Goal: Entertainment & Leisure: Consume media (video, audio)

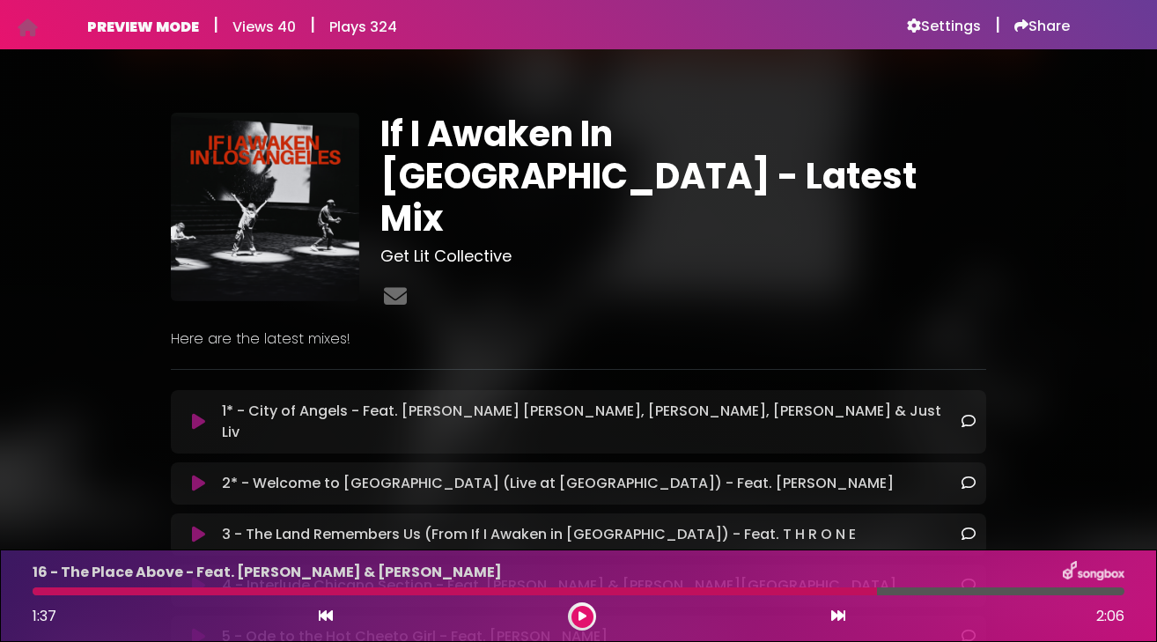
scroll to position [783, 0]
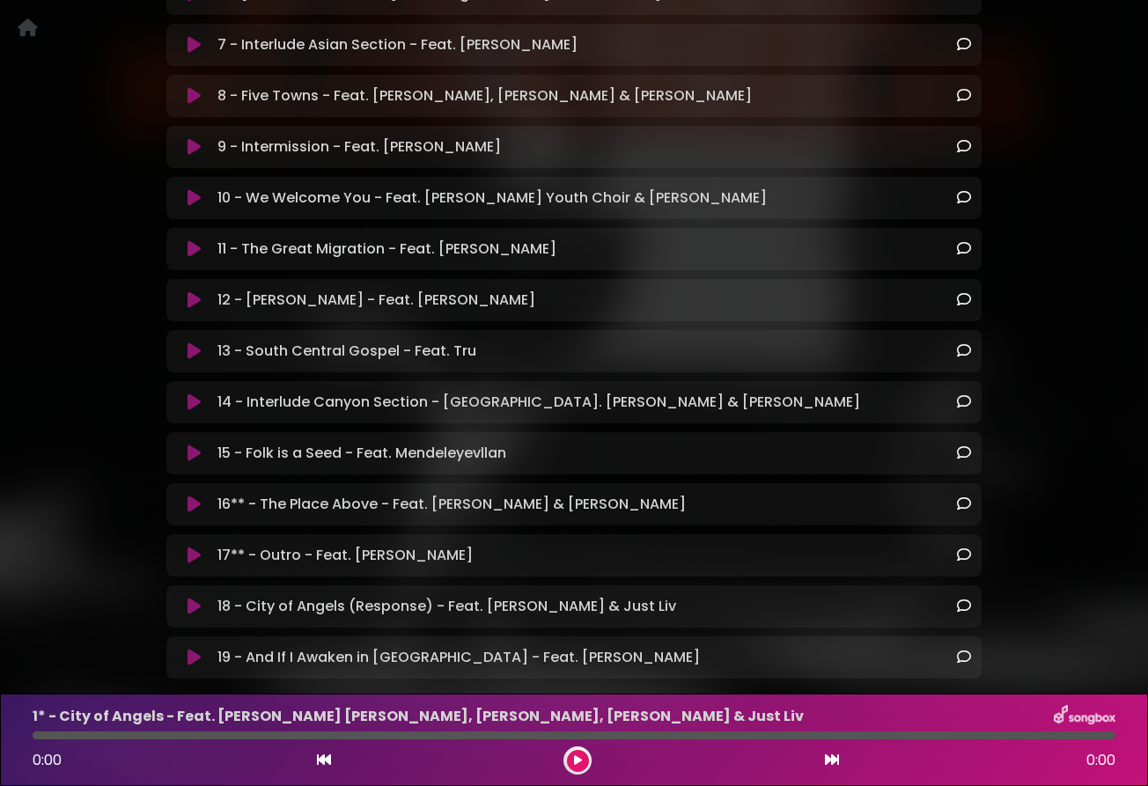
scroll to position [755, 0]
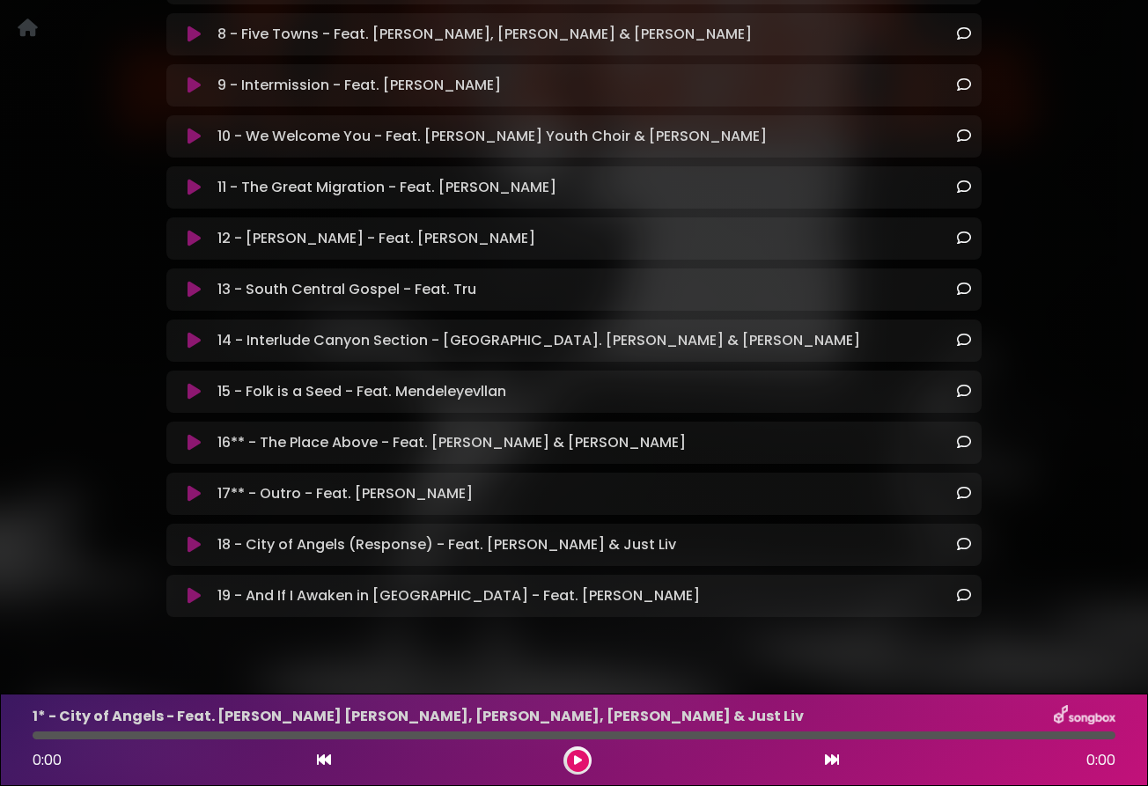
click at [198, 383] on icon at bounding box center [193, 392] width 13 height 18
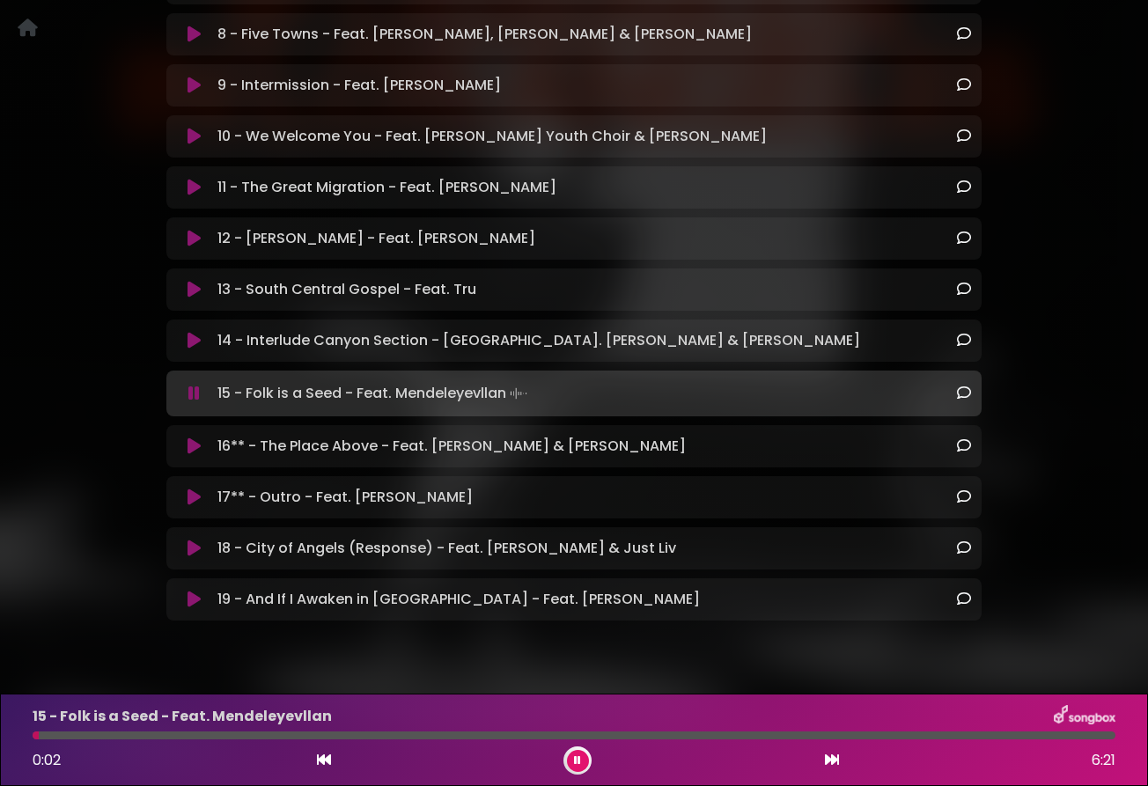
click at [195, 437] on icon at bounding box center [193, 446] width 13 height 18
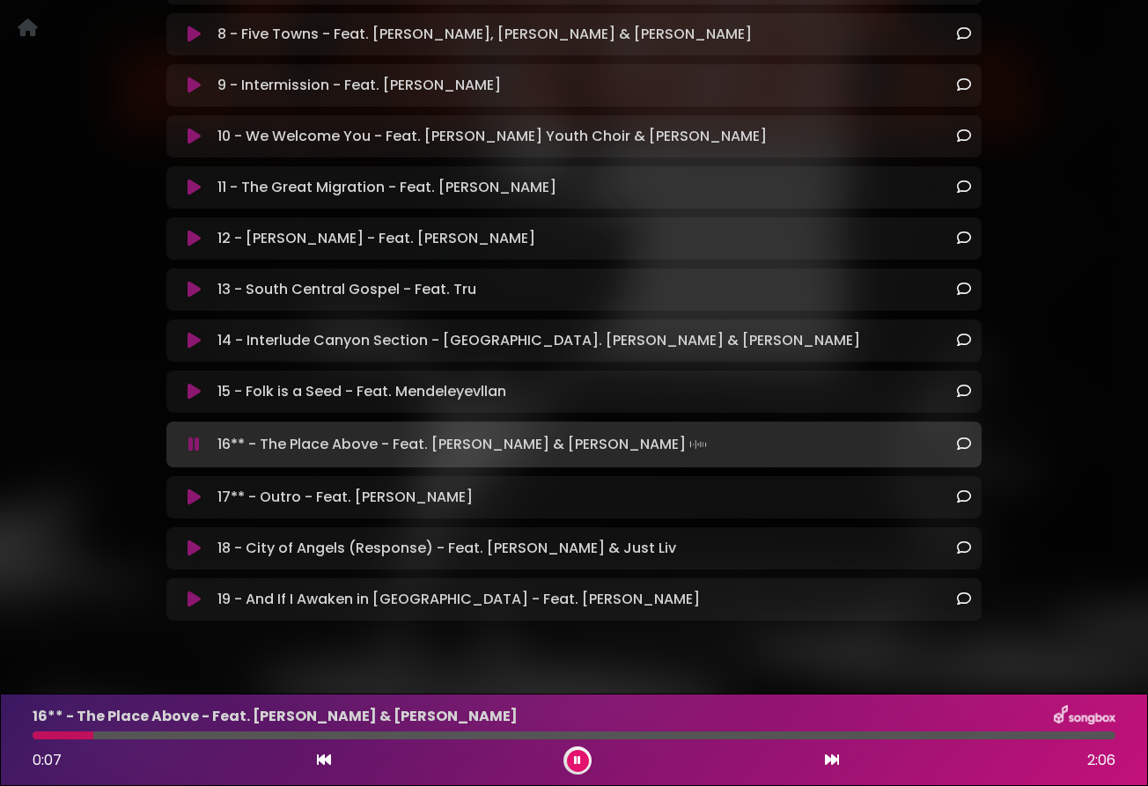
click at [191, 489] on icon at bounding box center [193, 498] width 13 height 18
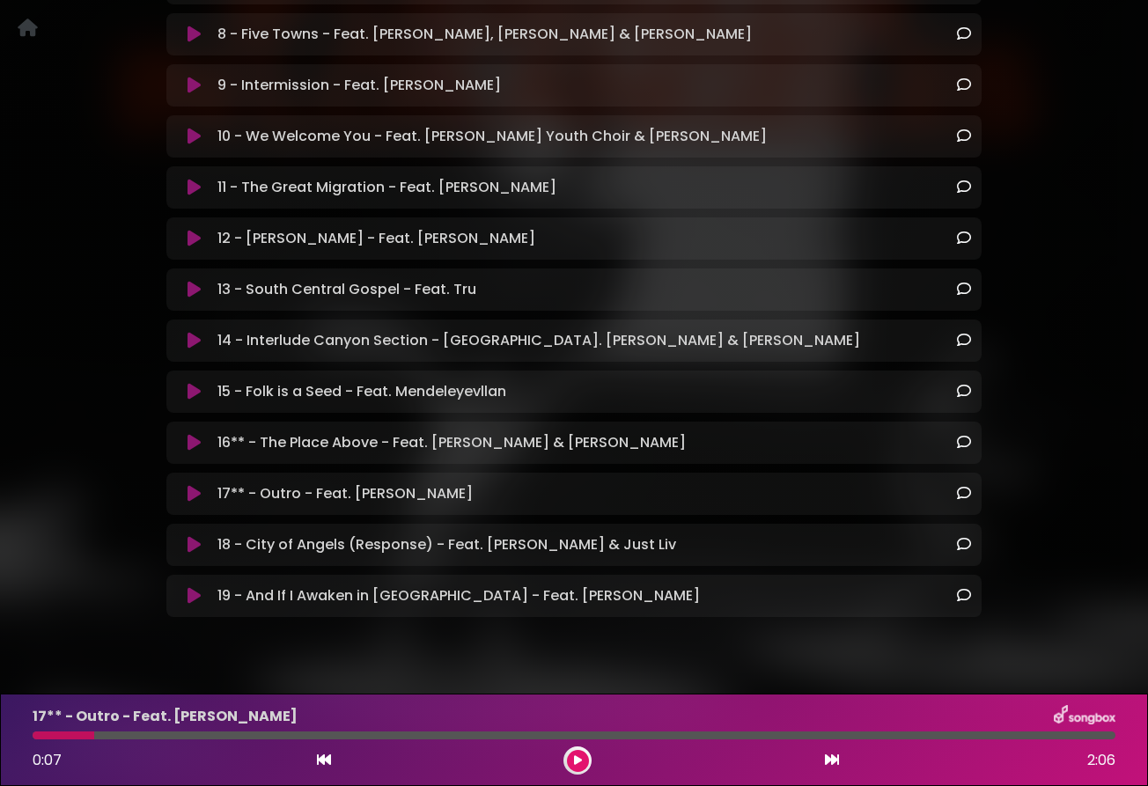
click at [191, 485] on icon at bounding box center [193, 494] width 13 height 18
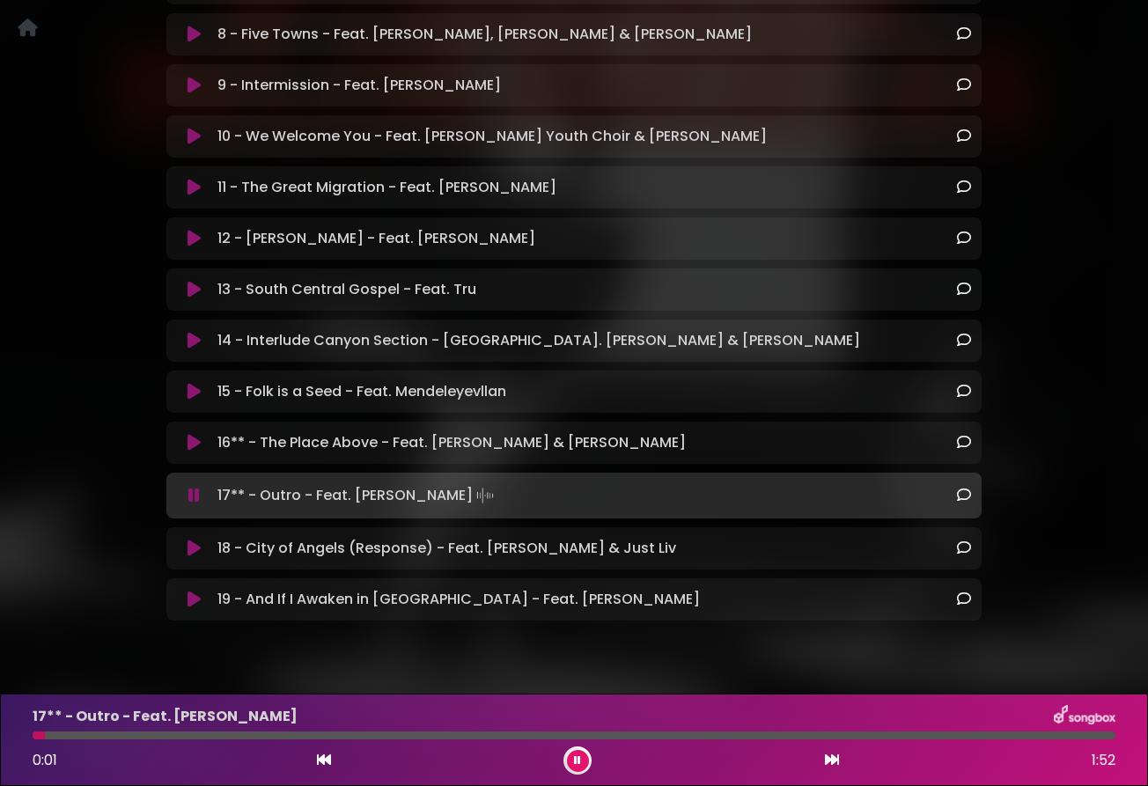
click at [196, 540] on icon at bounding box center [193, 549] width 13 height 18
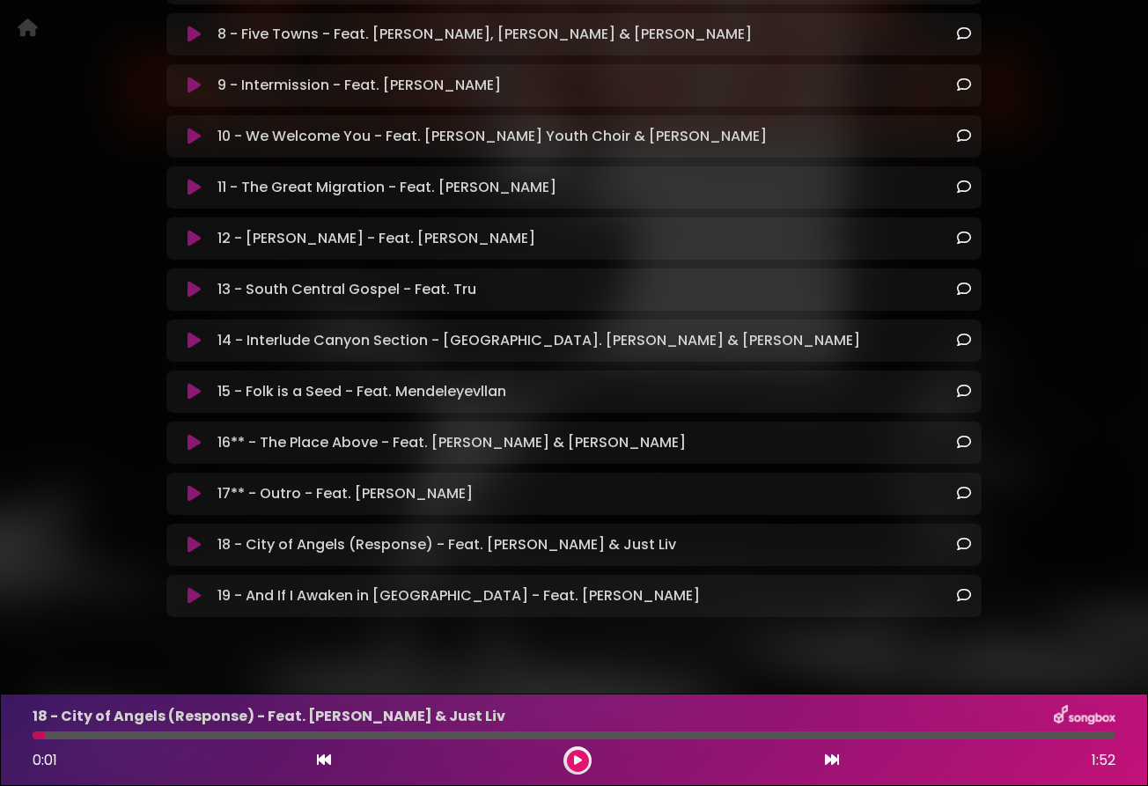
click at [196, 536] on icon at bounding box center [193, 545] width 13 height 18
click at [195, 536] on icon at bounding box center [193, 545] width 13 height 18
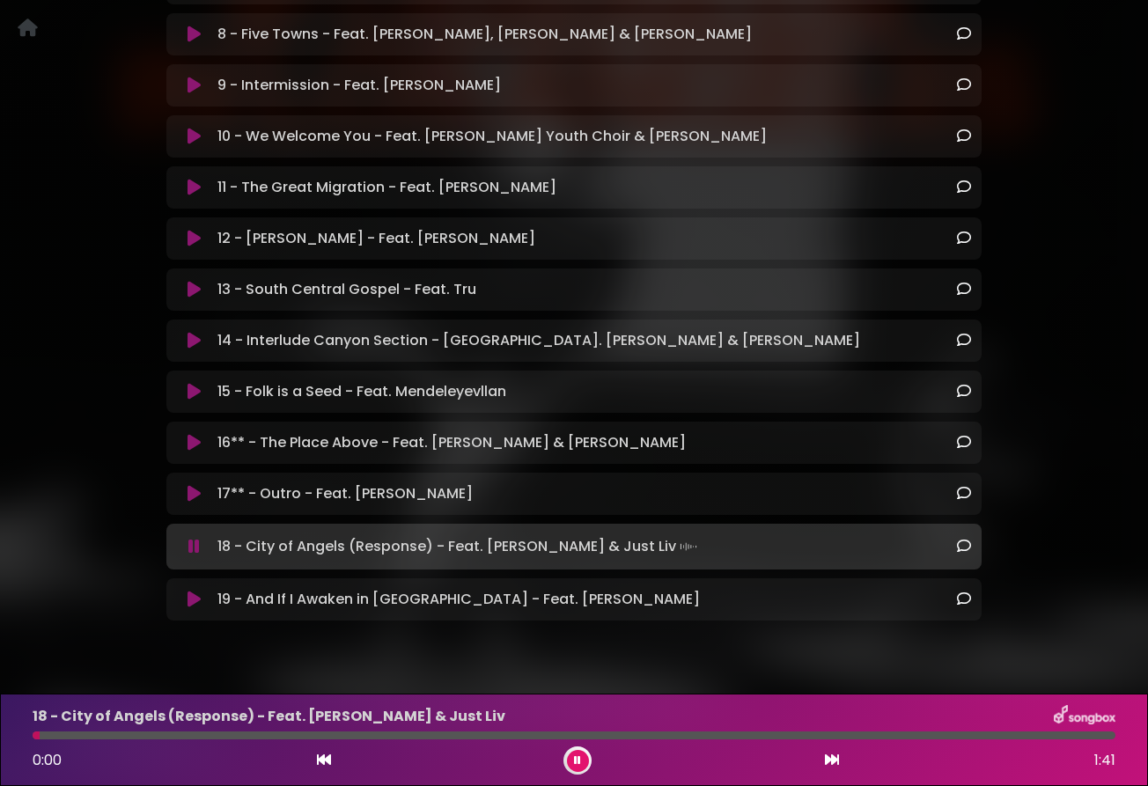
click at [197, 591] on icon at bounding box center [193, 600] width 13 height 18
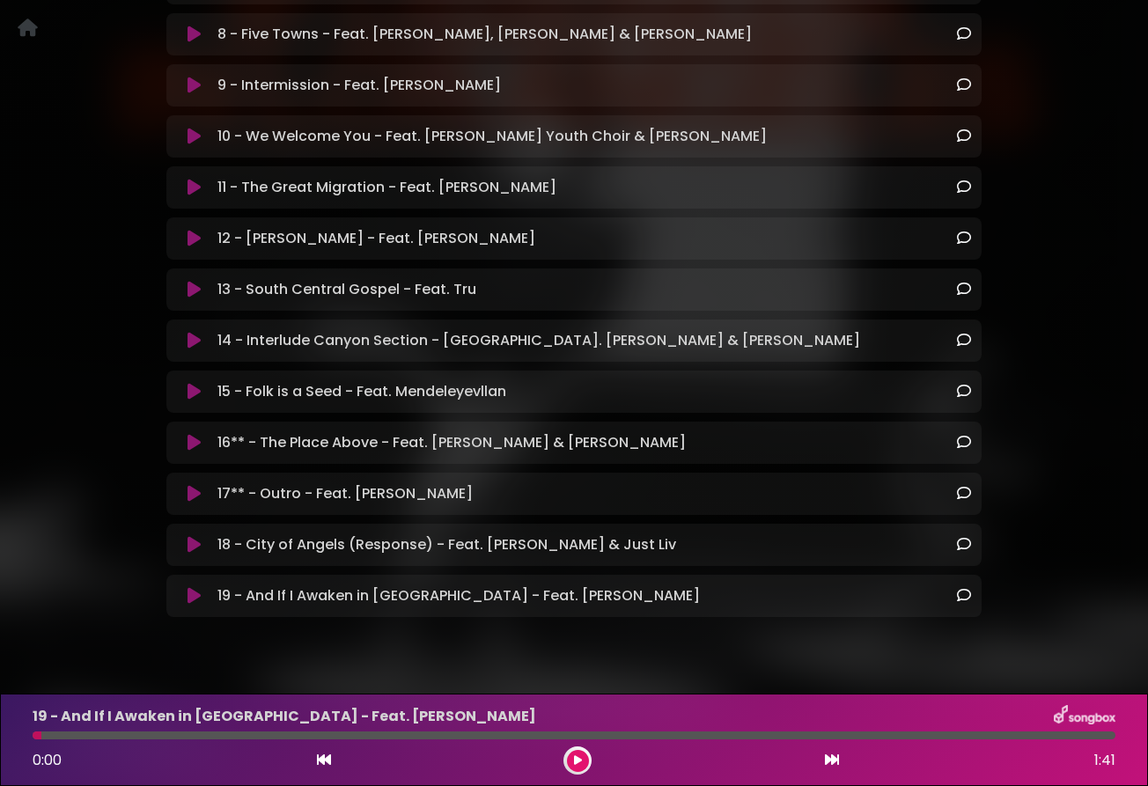
click at [197, 587] on icon at bounding box center [193, 596] width 13 height 18
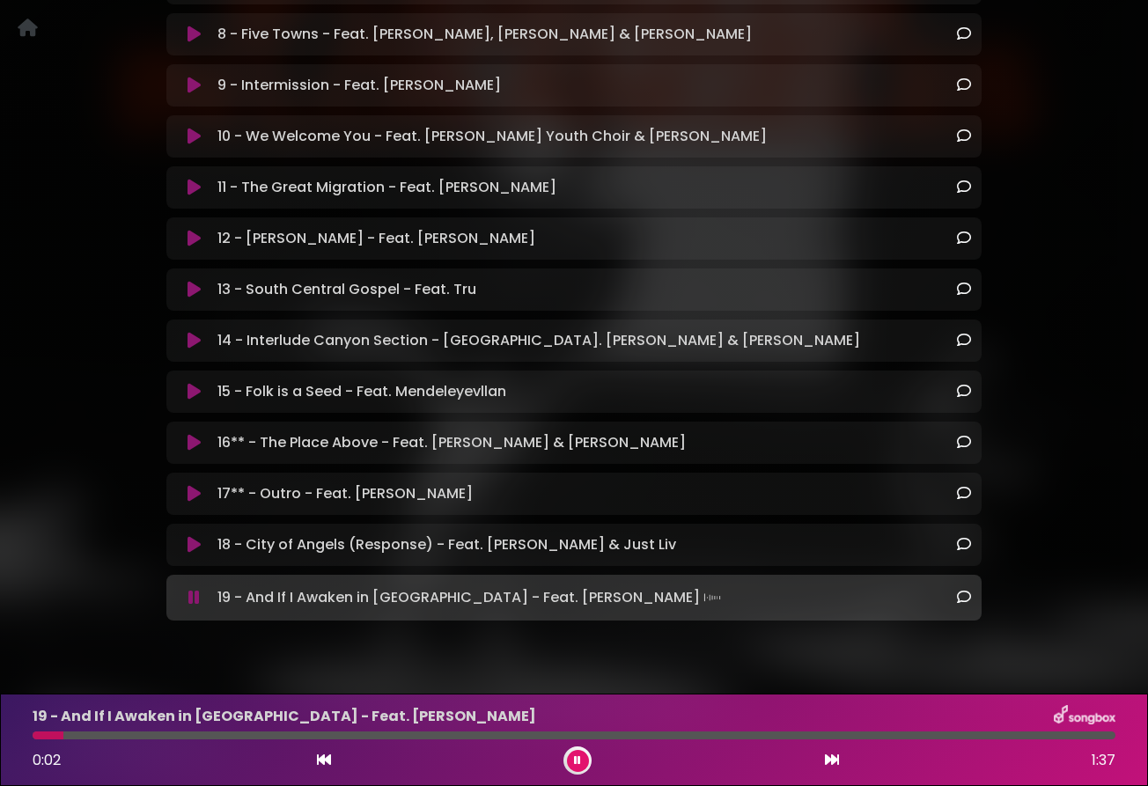
click at [195, 434] on icon at bounding box center [193, 443] width 13 height 18
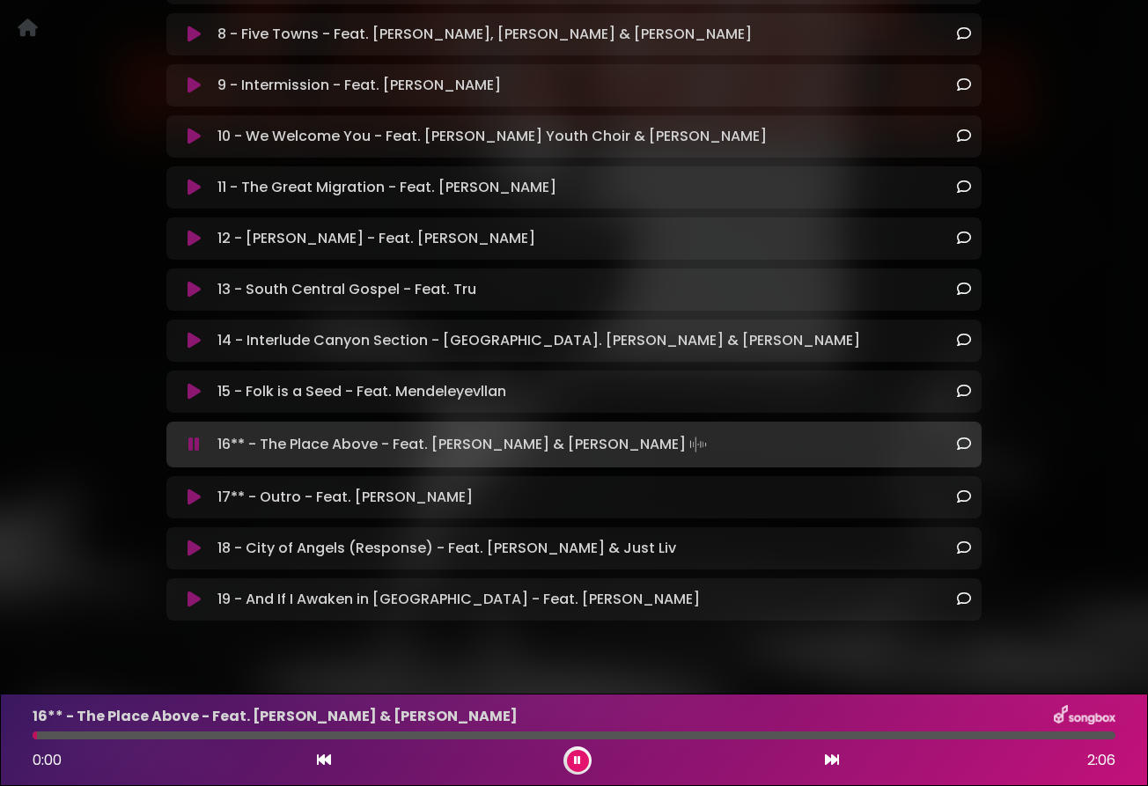
click at [194, 381] on div "15 - Folk is a Seed - Feat. Mendeleyevllan Loading Track..." at bounding box center [574, 391] width 794 height 21
click at [193, 383] on icon at bounding box center [193, 392] width 13 height 18
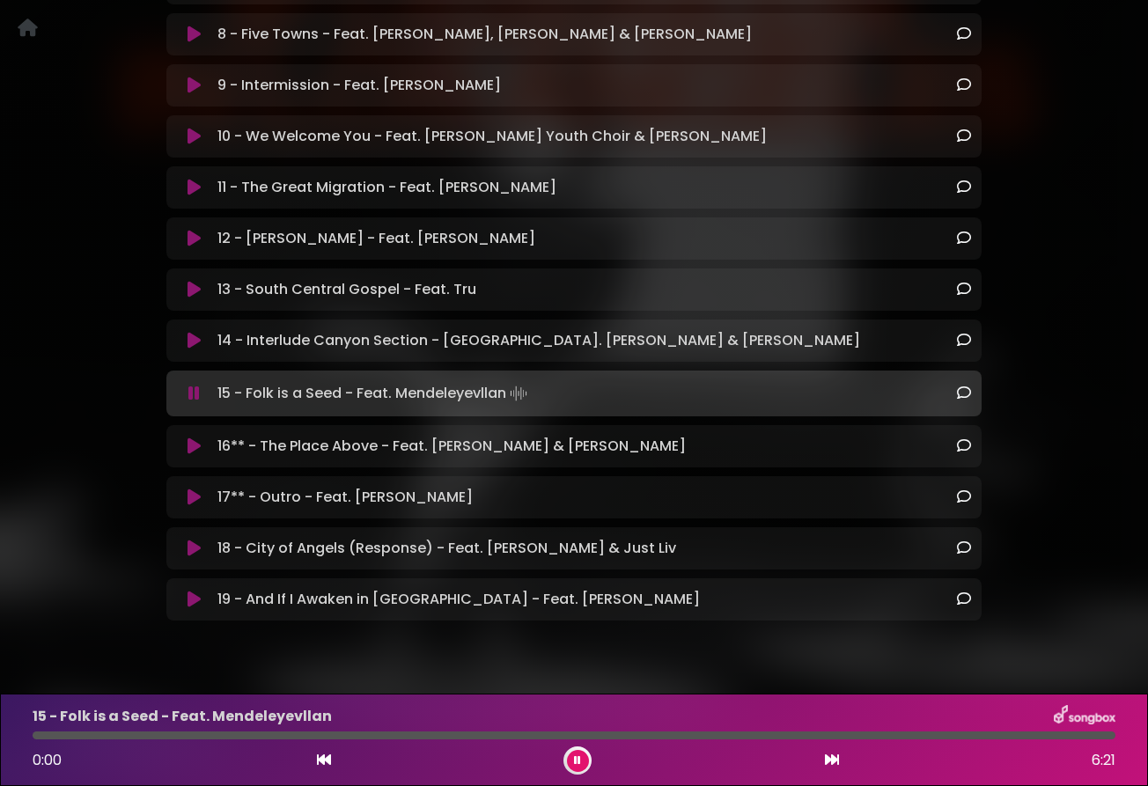
click at [195, 385] on icon at bounding box center [193, 394] width 11 height 18
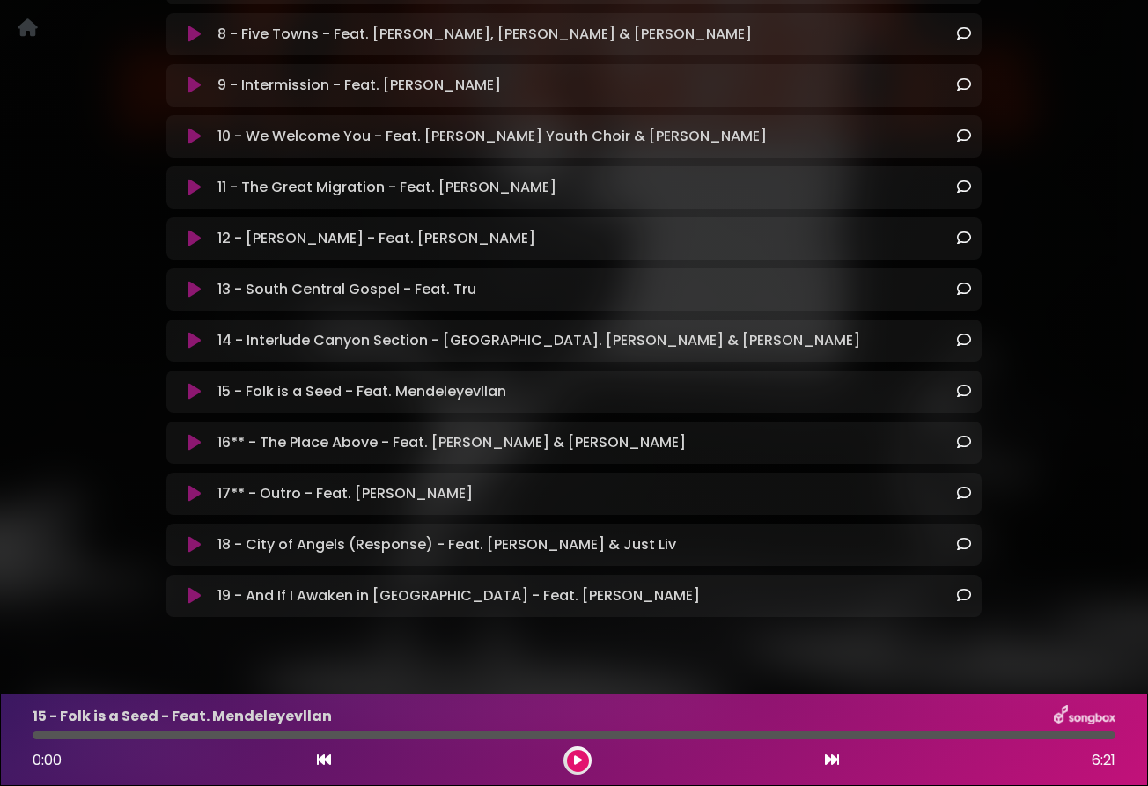
click at [195, 383] on icon at bounding box center [193, 392] width 13 height 18
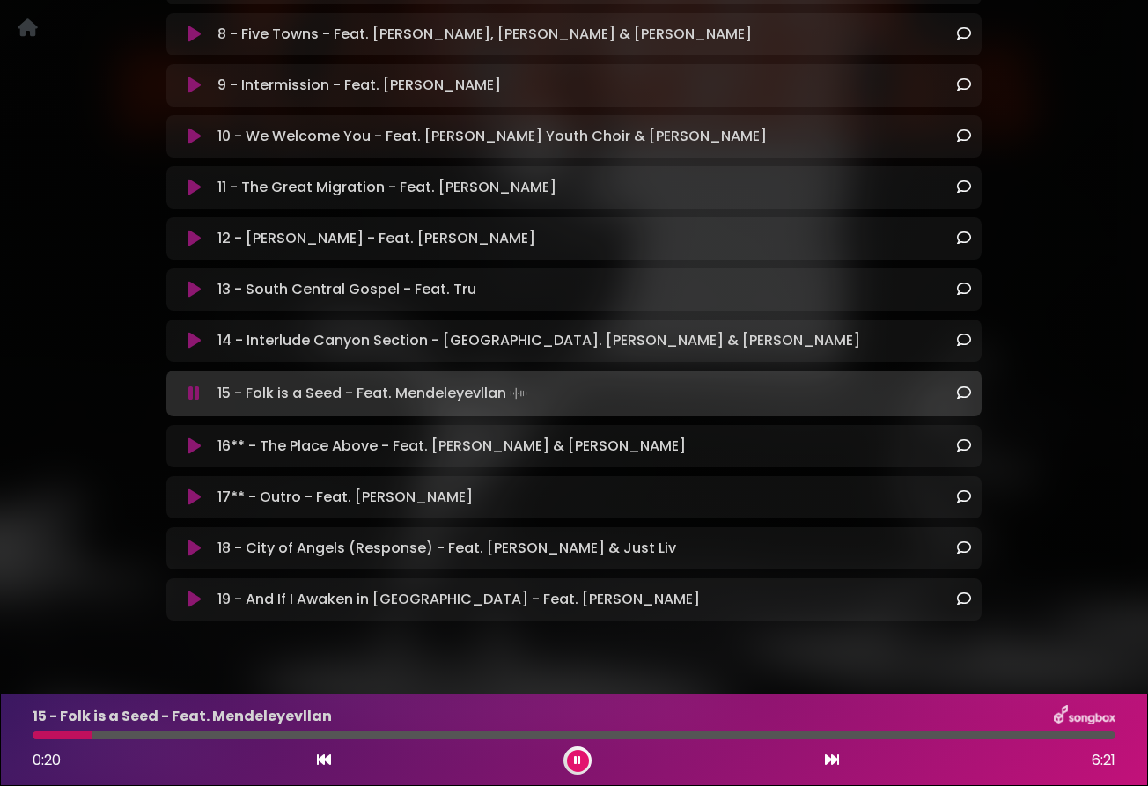
click at [981, 641] on div at bounding box center [574, 736] width 1083 height 8
